Goal: Task Accomplishment & Management: Use online tool/utility

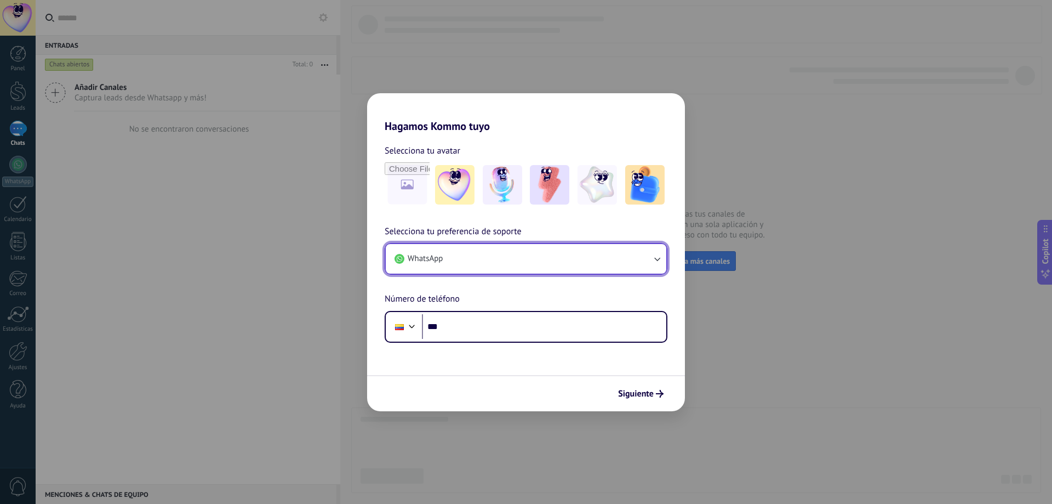
click at [459, 248] on button "WhatsApp" at bounding box center [526, 259] width 281 height 30
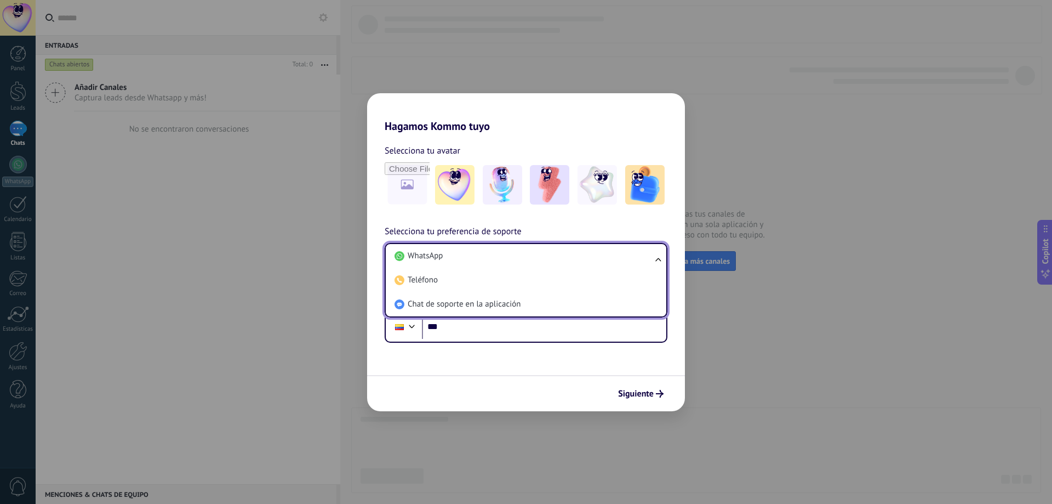
click at [459, 248] on li "WhatsApp" at bounding box center [523, 256] width 267 height 24
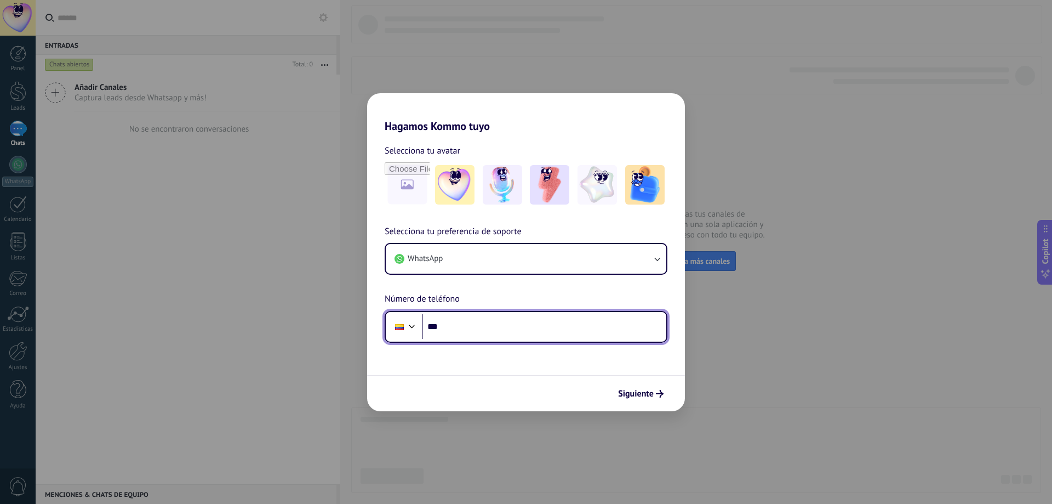
click at [502, 328] on input "***" at bounding box center [544, 326] width 244 height 25
type input "**********"
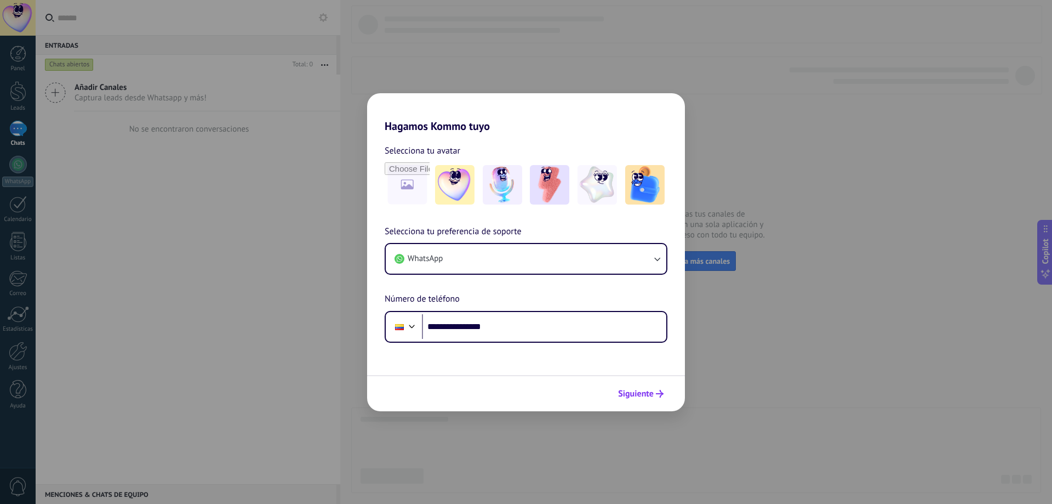
click at [657, 390] on icon "submit" at bounding box center [660, 394] width 8 height 8
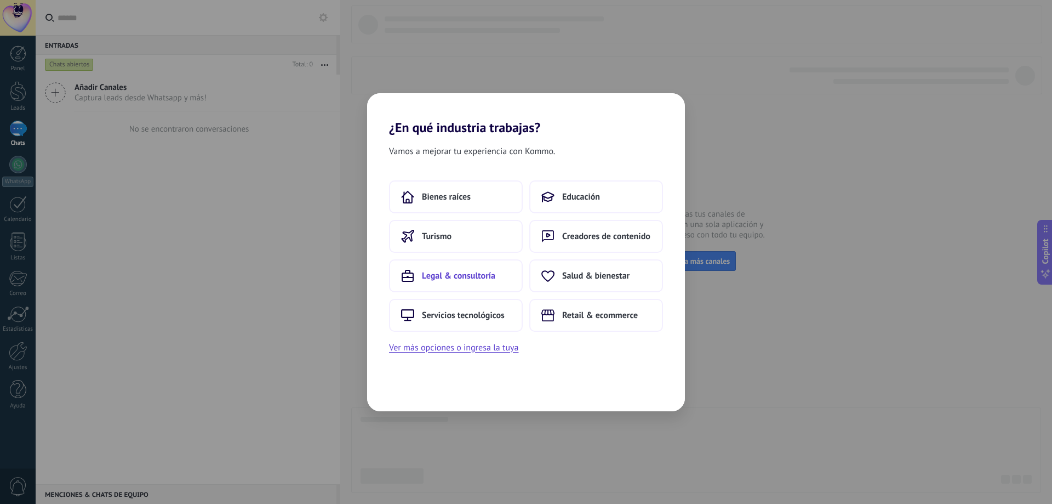
click at [490, 277] on span "Legal & consultoría" at bounding box center [458, 275] width 73 height 11
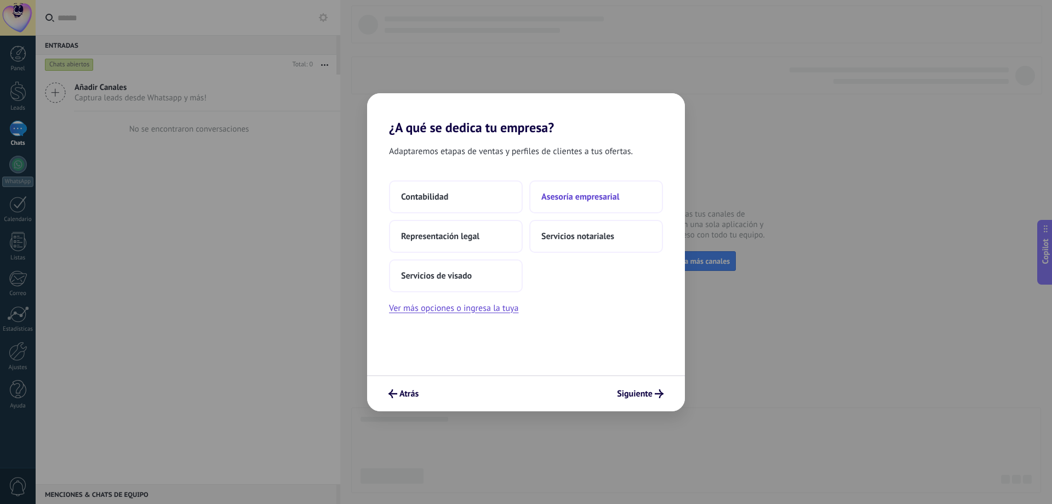
click at [556, 197] on span "Asesoría empresarial" at bounding box center [580, 196] width 78 height 11
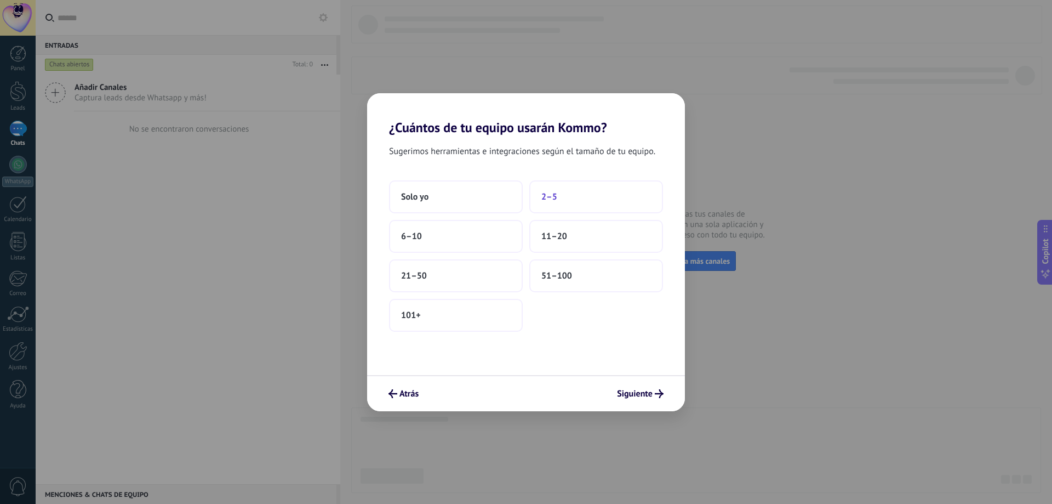
click at [550, 189] on button "2–5" at bounding box center [596, 196] width 134 height 33
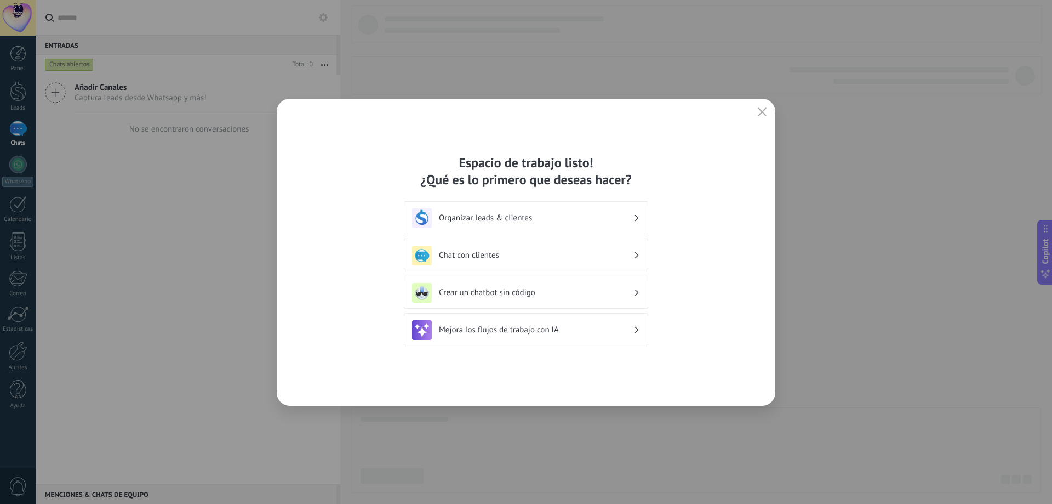
click at [461, 290] on h3 "Crear un chatbot sin código" at bounding box center [536, 292] width 195 height 10
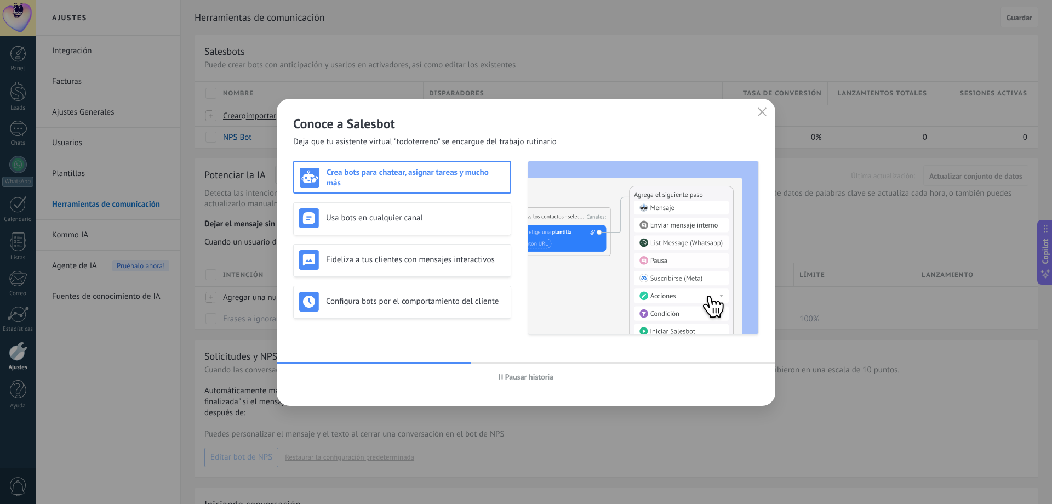
click at [425, 180] on h3 "Crea bots para chatear, asignar tareas y mucho más" at bounding box center [416, 177] width 178 height 21
click at [418, 208] on div "Usa bots en cualquier canal" at bounding box center [402, 218] width 206 height 20
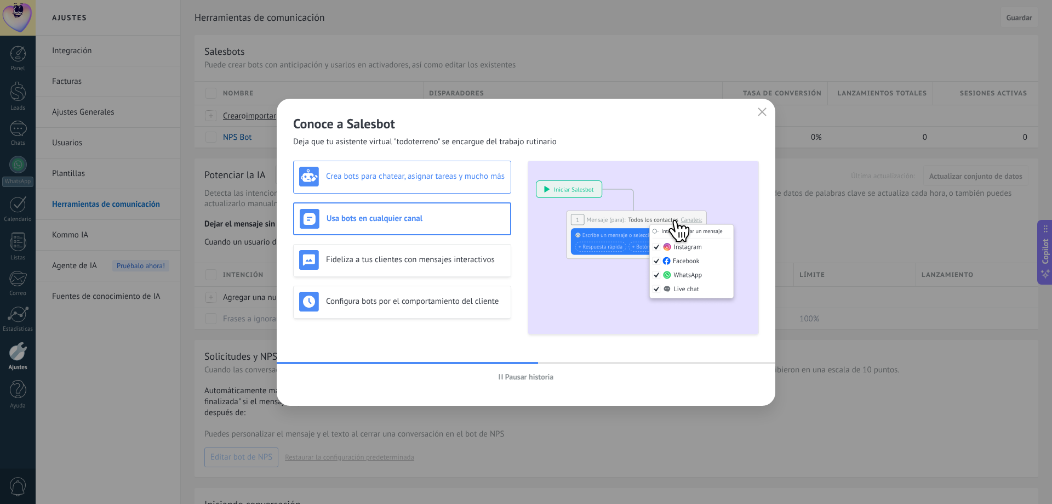
click at [421, 185] on div "Crea bots para chatear, asignar tareas y mucho más" at bounding box center [402, 177] width 206 height 20
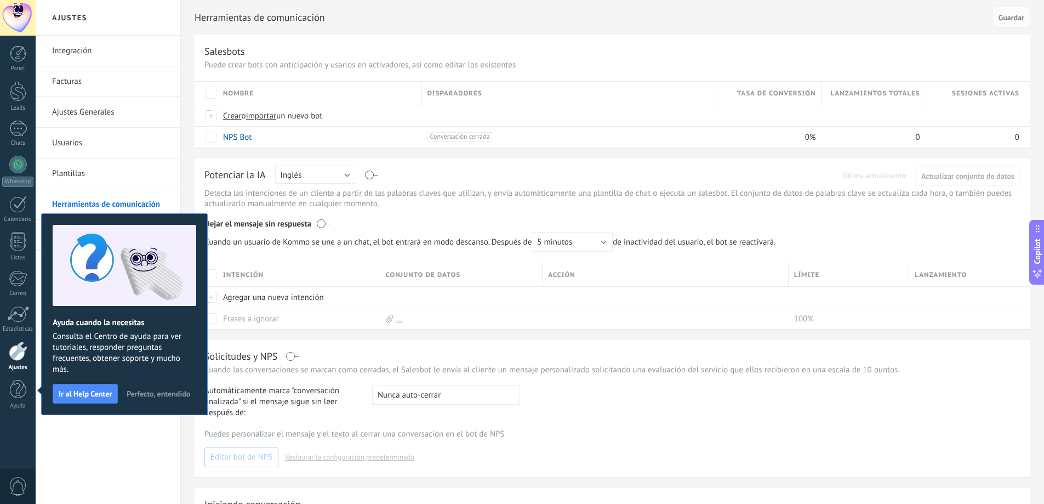
click at [158, 396] on span "Perfecto, entendido" at bounding box center [159, 394] width 64 height 8
